Goal: Task Accomplishment & Management: Use online tool/utility

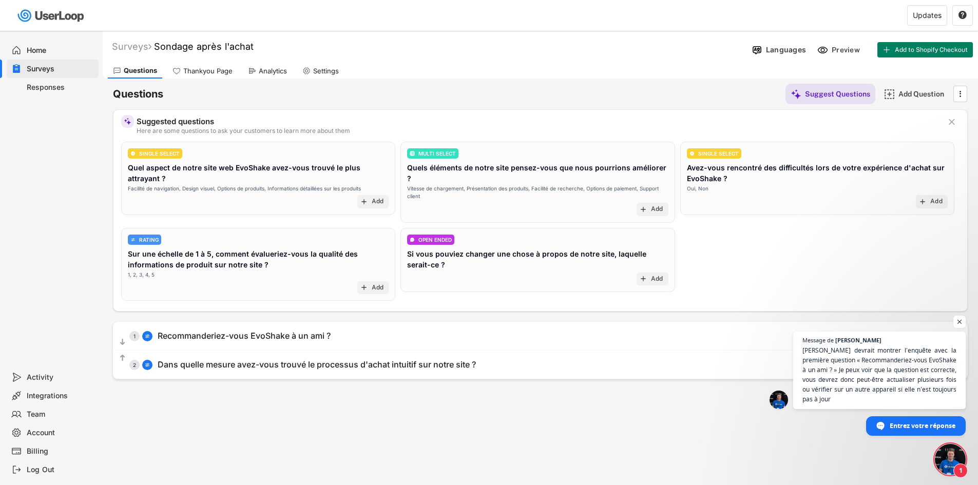
scroll to position [264, 0]
click at [948, 463] on span "Ouvrir le chat" at bounding box center [949, 459] width 31 height 31
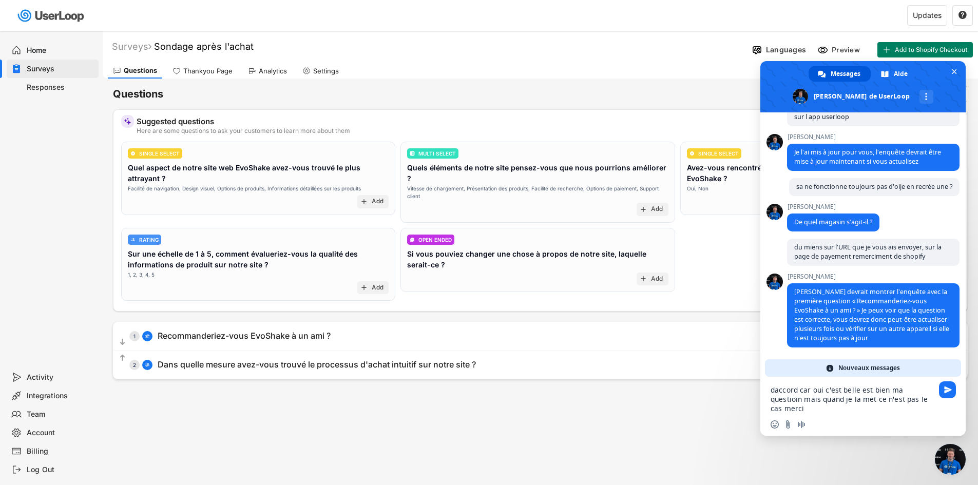
scroll to position [362, 0]
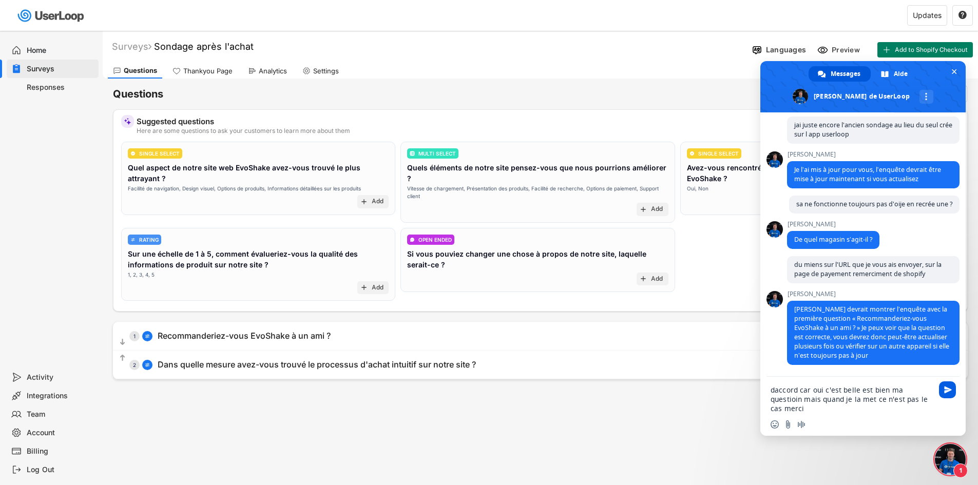
type textarea "daccord car oui c'est belle est bien ma questioin mais quand je la met ce n'est…"
click at [947, 388] on span "Envoyer" at bounding box center [948, 390] width 8 height 8
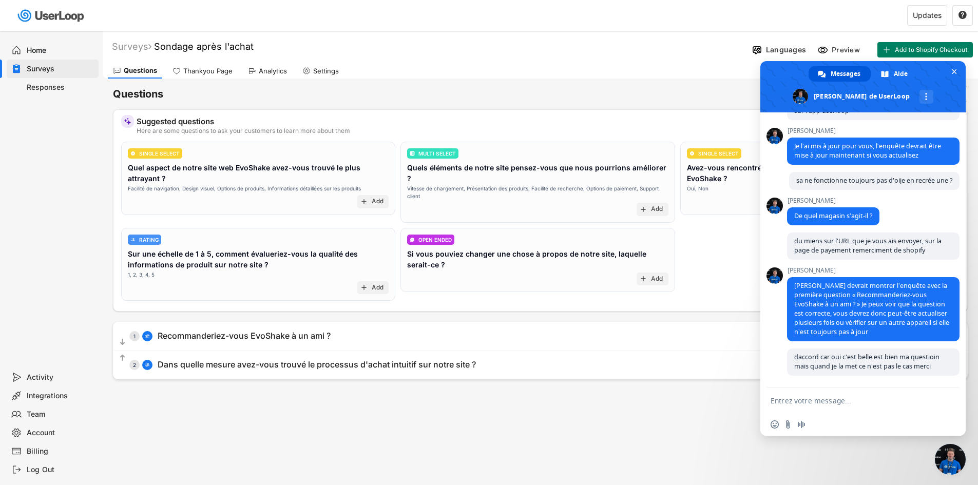
scroll to position [368, 0]
click at [693, 426] on div "Surveys Sondage après l'achat Languages Preview Add to Shopify Checkout Questio…" at bounding box center [540, 278] width 875 height 495
click at [955, 70] on span "Fermer le chat" at bounding box center [953, 71] width 5 height 5
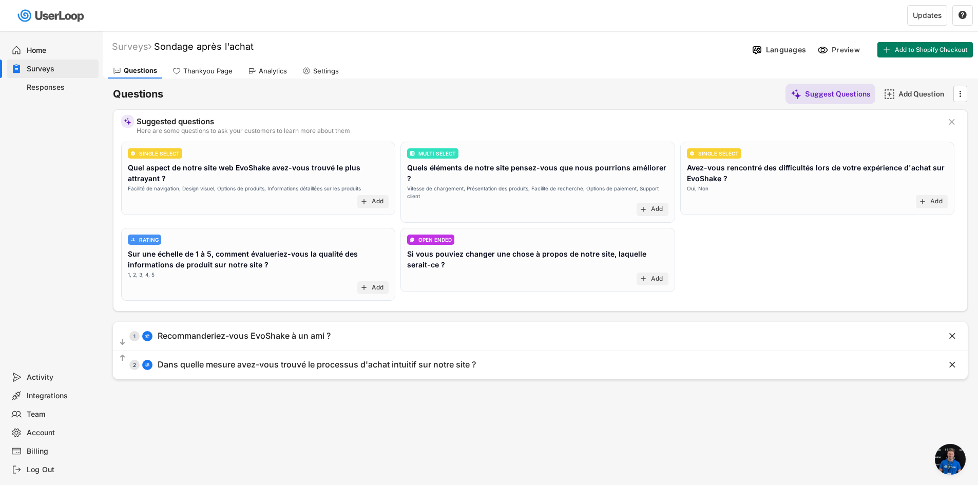
click at [73, 65] on div "Surveys" at bounding box center [61, 69] width 68 height 10
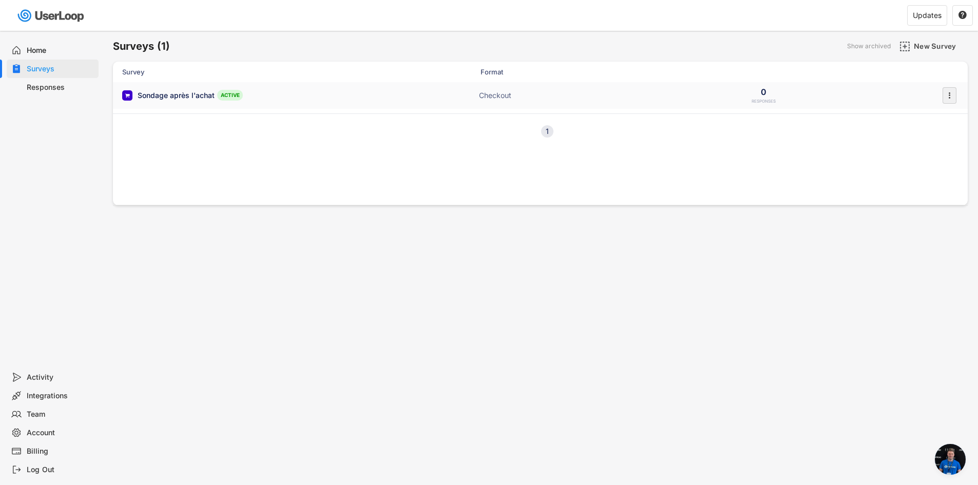
click at [944, 94] on icon "" at bounding box center [949, 95] width 10 height 15
click at [853, 96] on div "Sondage après l'achat ACTIVE Checkout 0 RESPONSES " at bounding box center [540, 95] width 854 height 27
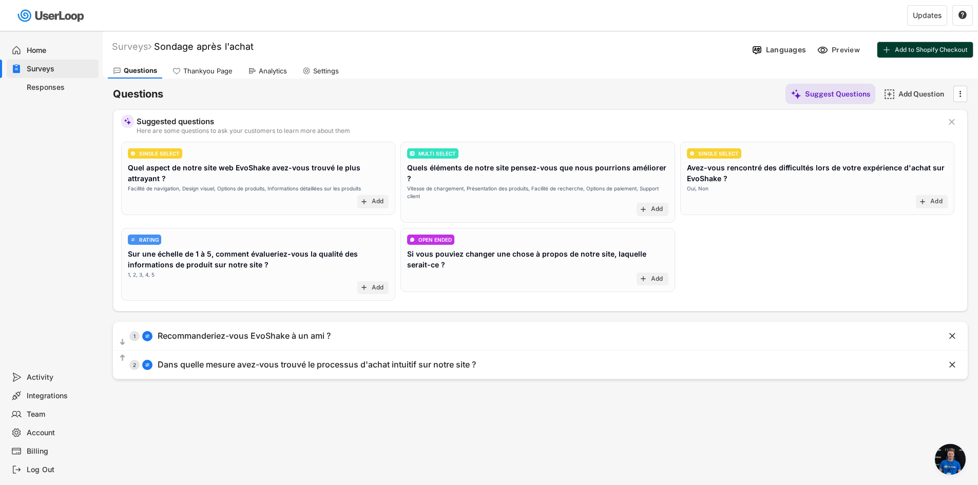
click at [931, 54] on button "Add to Shopify Checkout" at bounding box center [924, 49] width 95 height 15
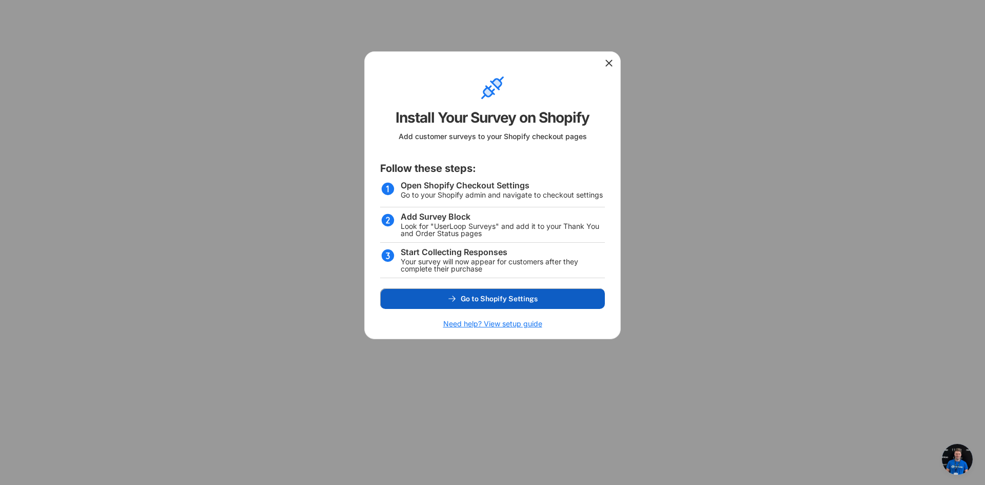
click at [522, 301] on span "Go to Shopify Settings" at bounding box center [499, 298] width 77 height 7
click at [611, 64] on use at bounding box center [609, 63] width 10 height 10
